Goal: Navigation & Orientation: Find specific page/section

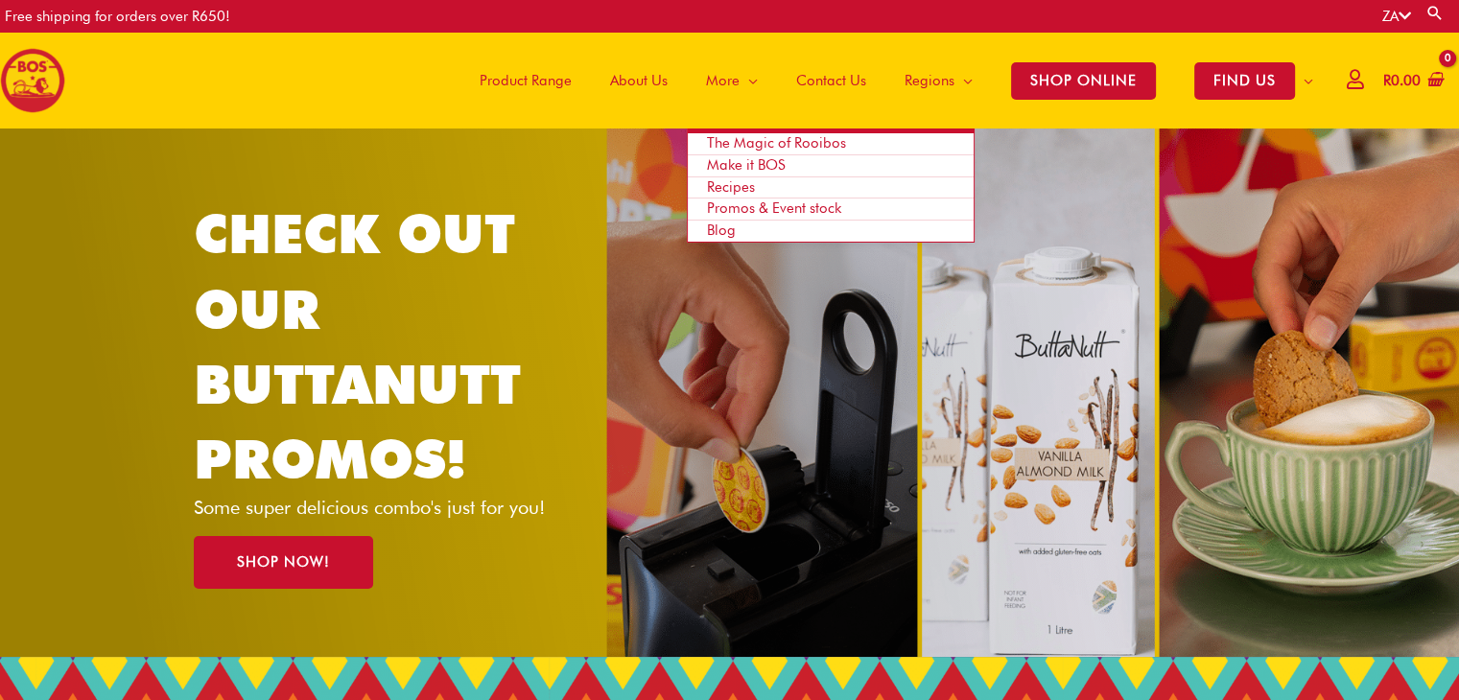
click at [741, 209] on span "Promos & Event stock" at bounding box center [774, 208] width 134 height 17
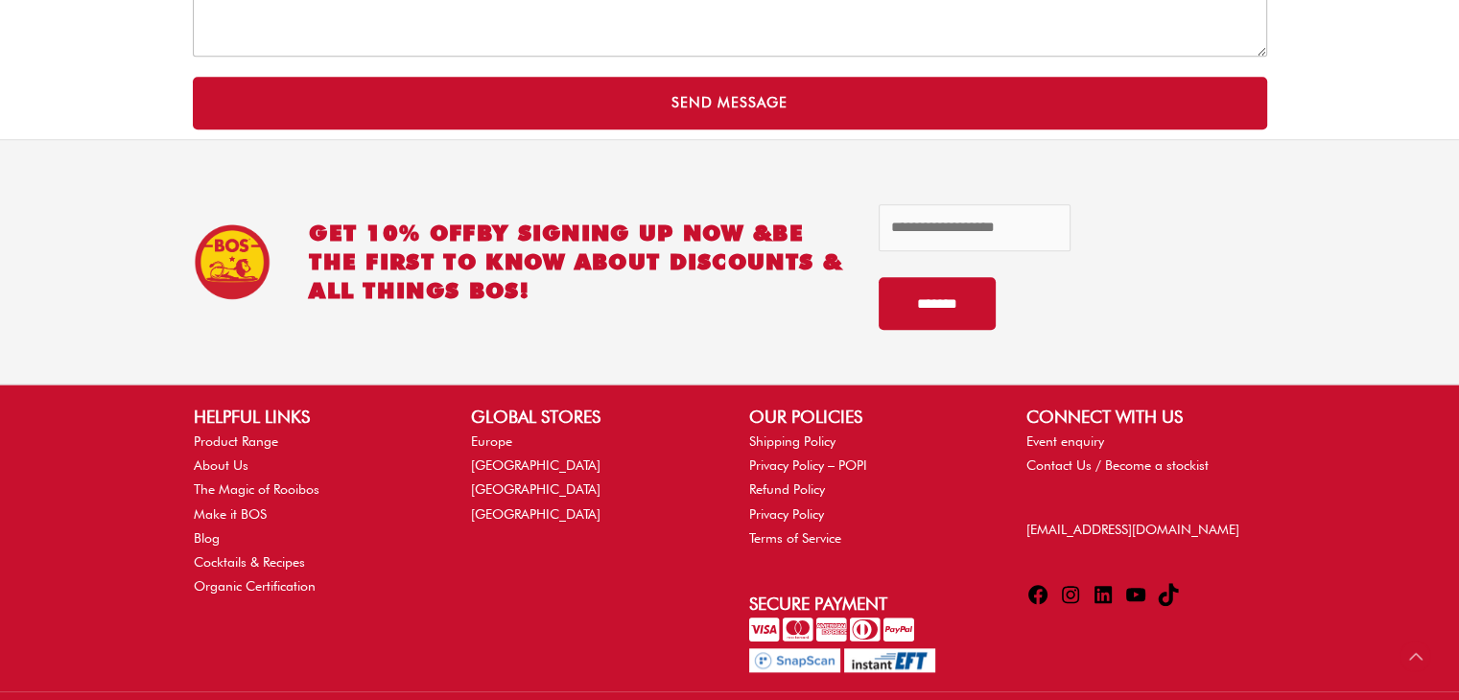
scroll to position [1834, 0]
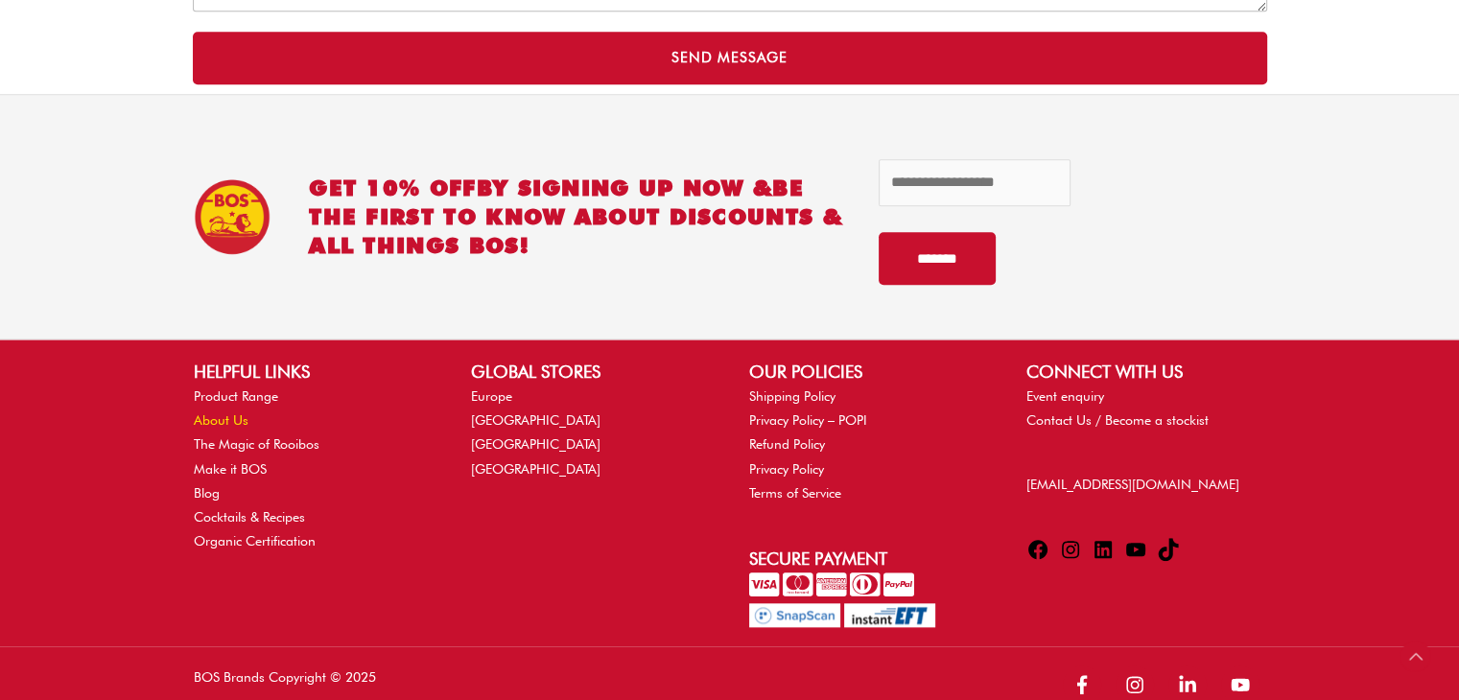
click at [210, 412] on link "About Us" at bounding box center [221, 419] width 55 height 15
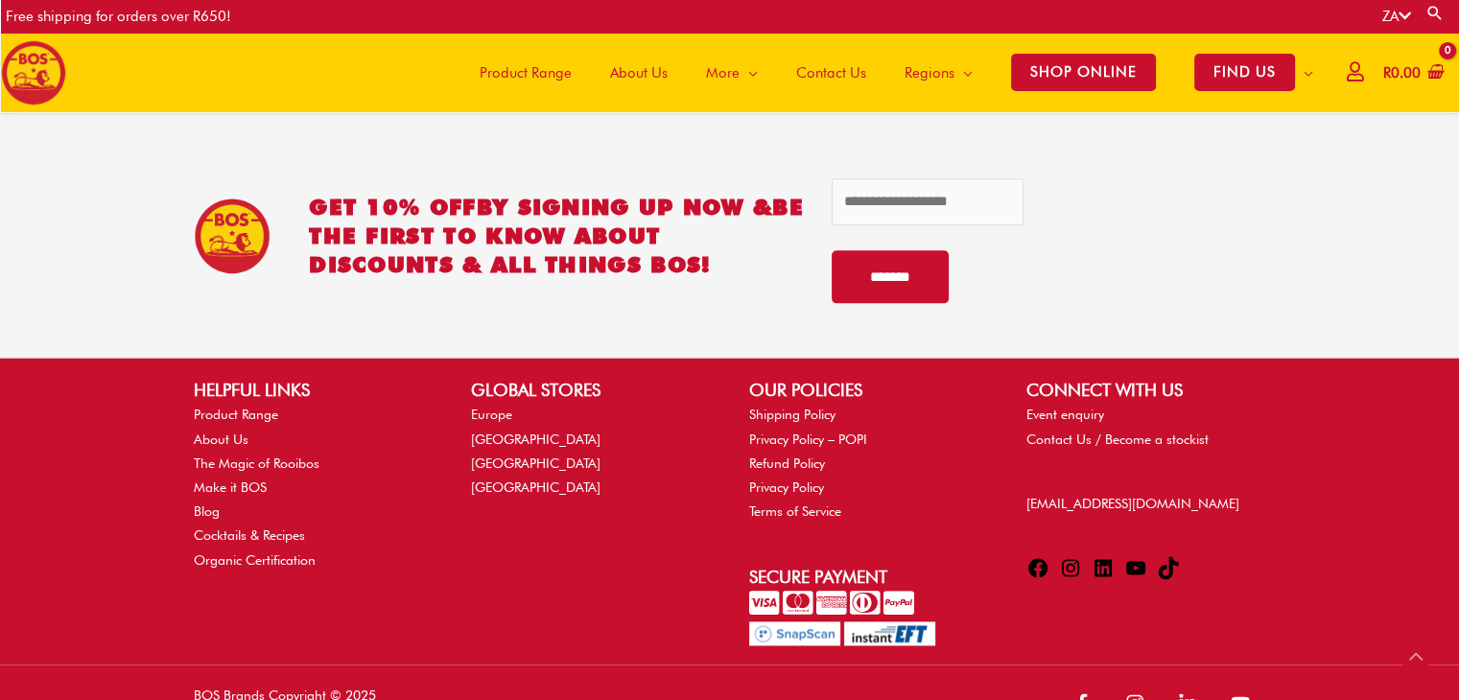
scroll to position [2413, 0]
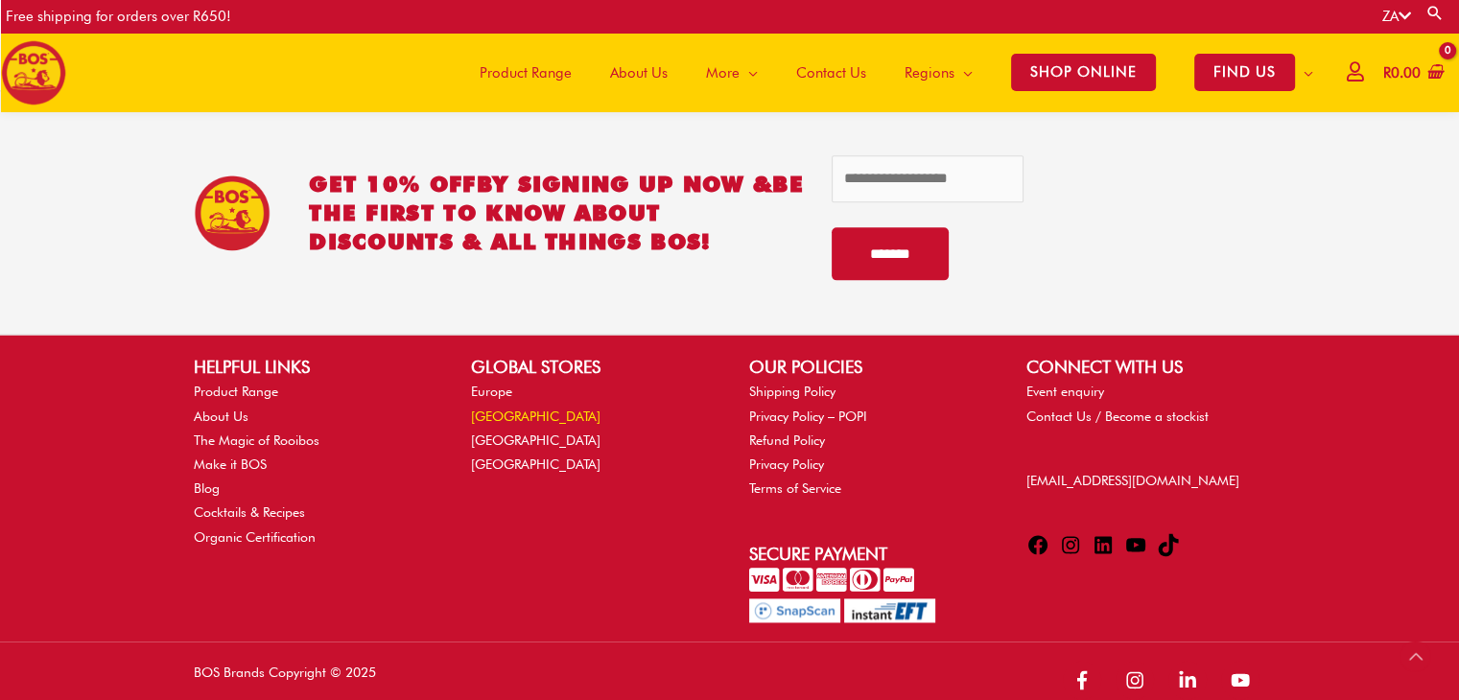
click at [521, 409] on link "[GEOGRAPHIC_DATA]" at bounding box center [535, 416] width 129 height 15
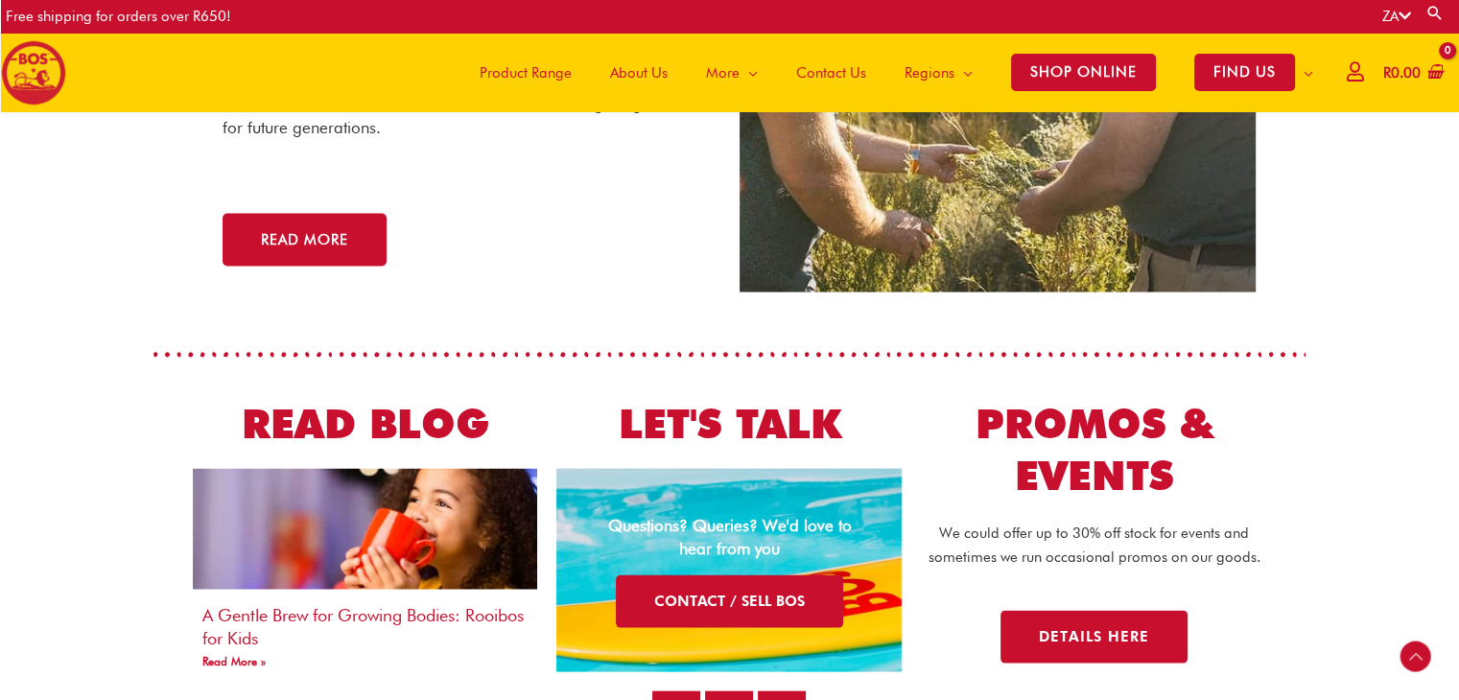
scroll to position [3970, 0]
